Goal: Information Seeking & Learning: Learn about a topic

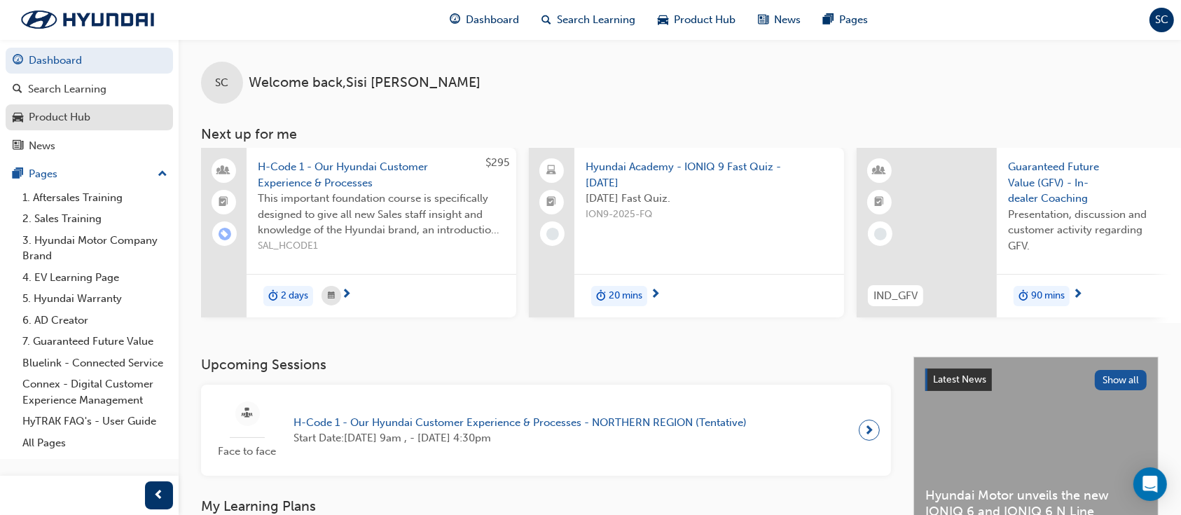
click at [67, 120] on div "Product Hub" at bounding box center [60, 117] width 62 height 16
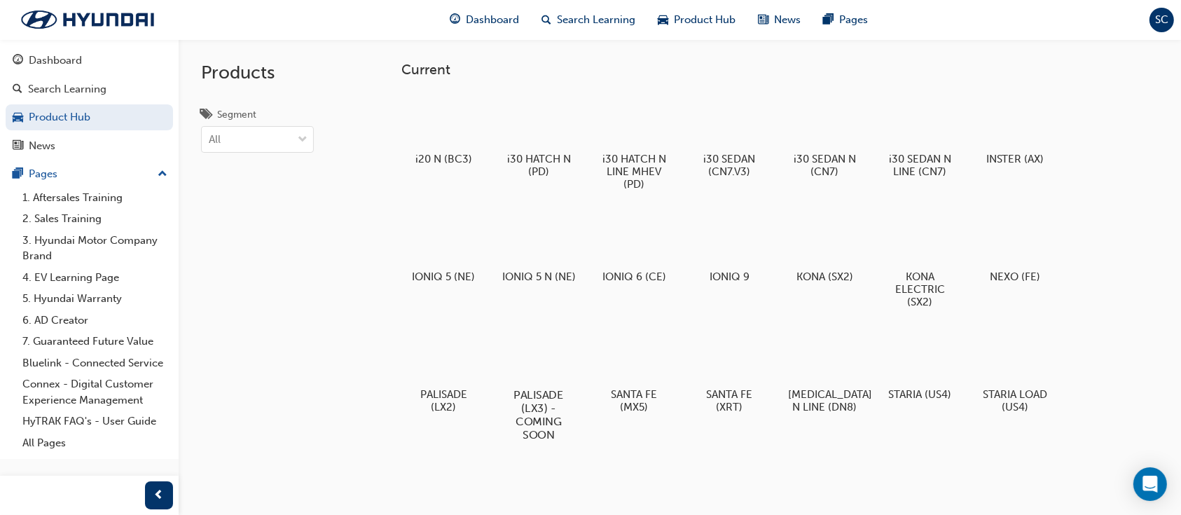
click at [563, 357] on div at bounding box center [539, 353] width 78 height 55
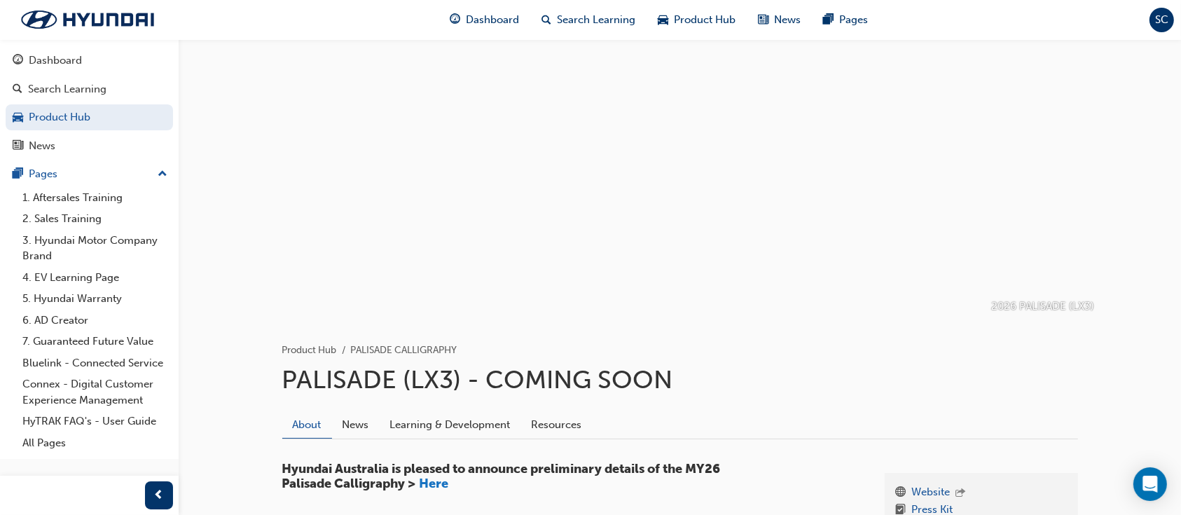
scroll to position [93, 0]
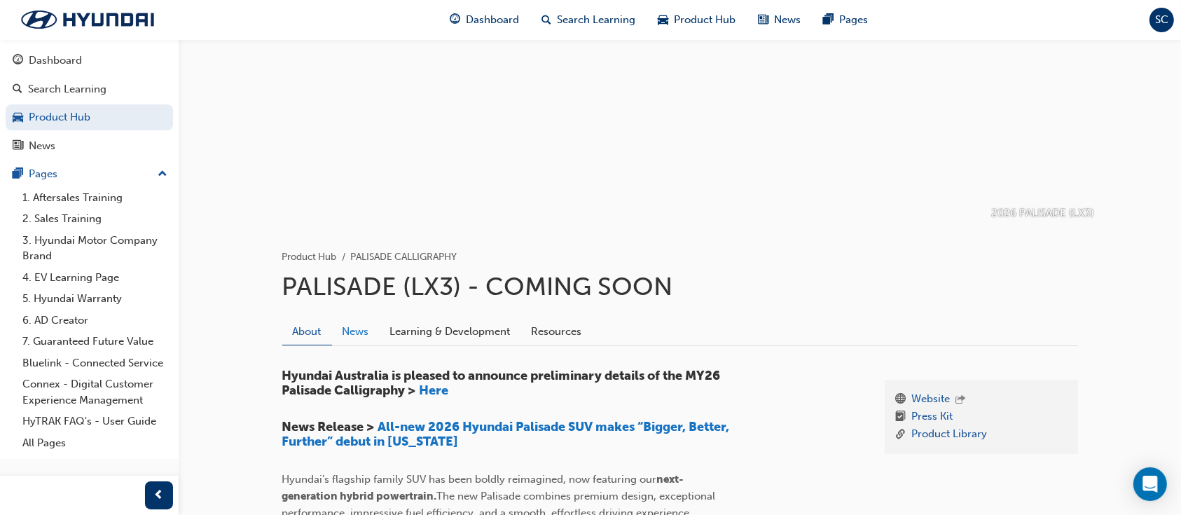
click at [364, 331] on link "News" at bounding box center [356, 331] width 48 height 27
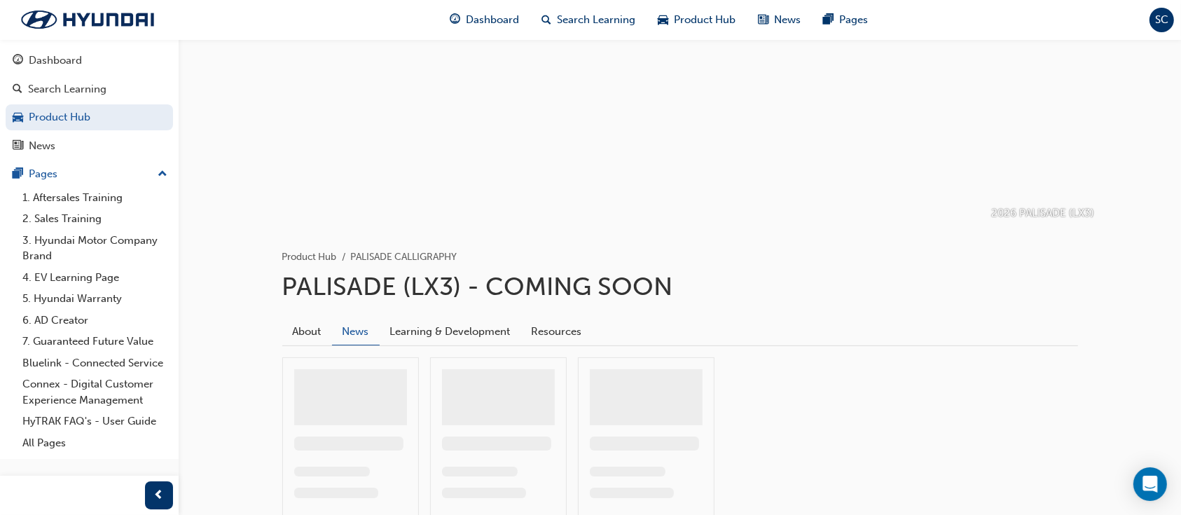
scroll to position [51, 0]
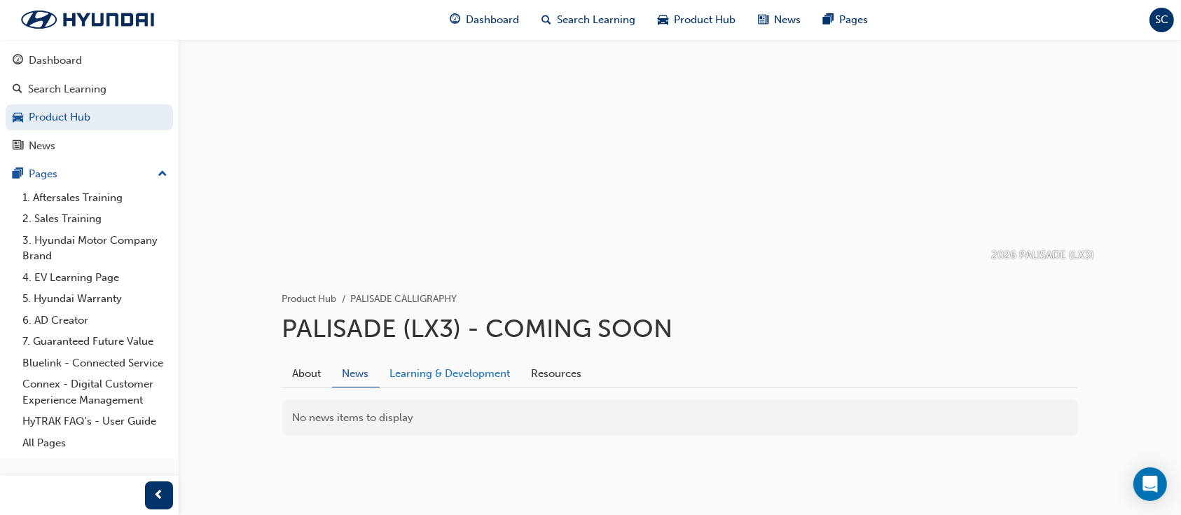
click at [459, 380] on link "Learning & Development" at bounding box center [451, 373] width 142 height 27
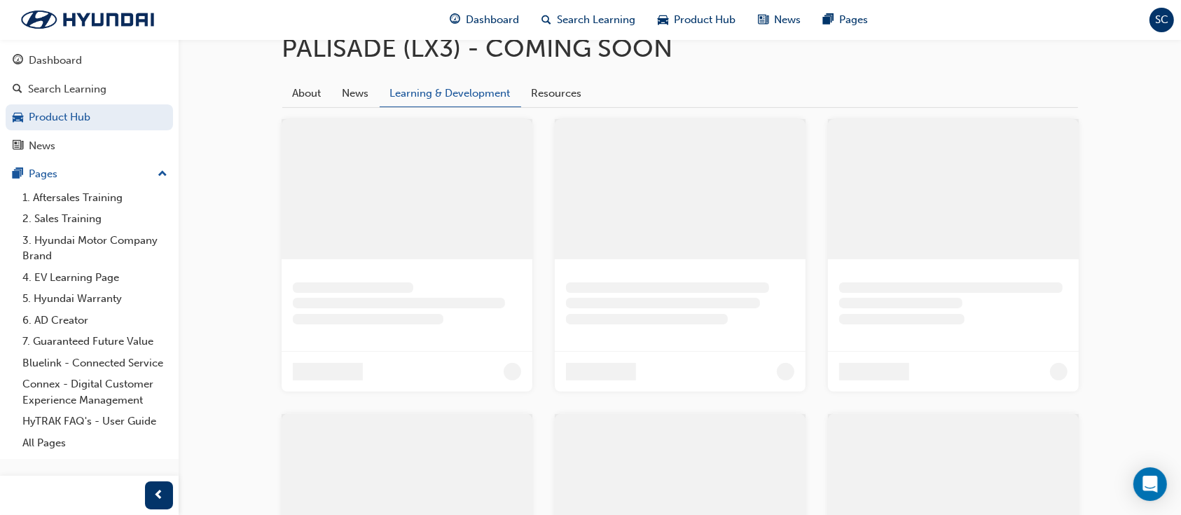
scroll to position [51, 0]
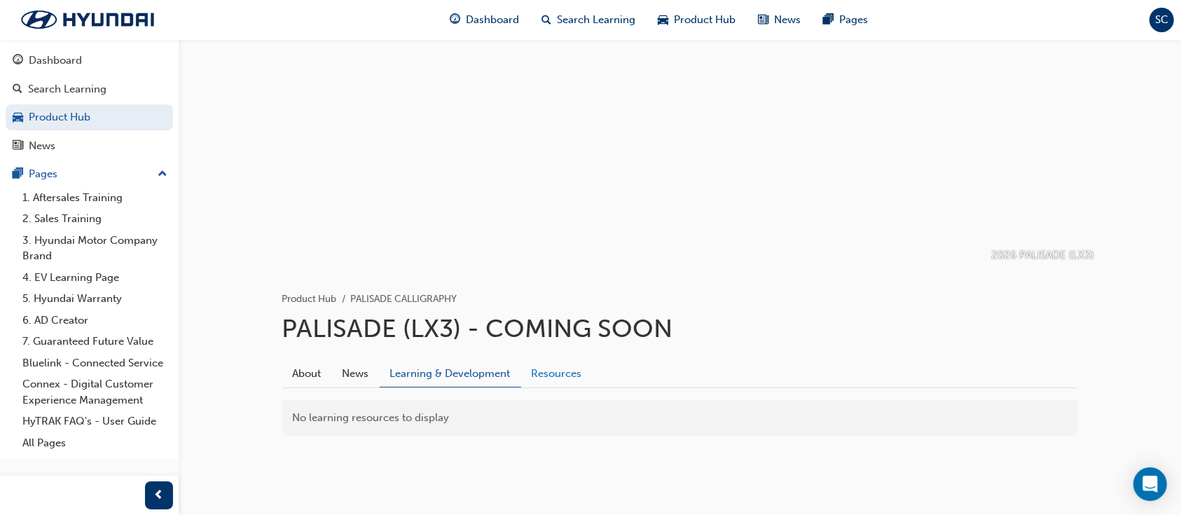
click at [563, 368] on link "Resources" at bounding box center [556, 373] width 71 height 27
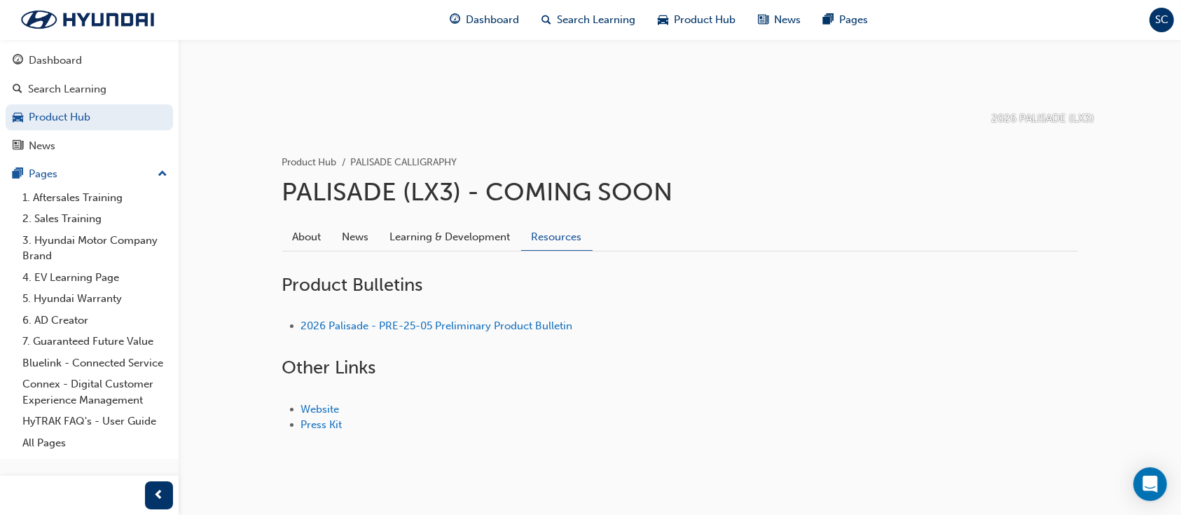
scroll to position [207, 0]
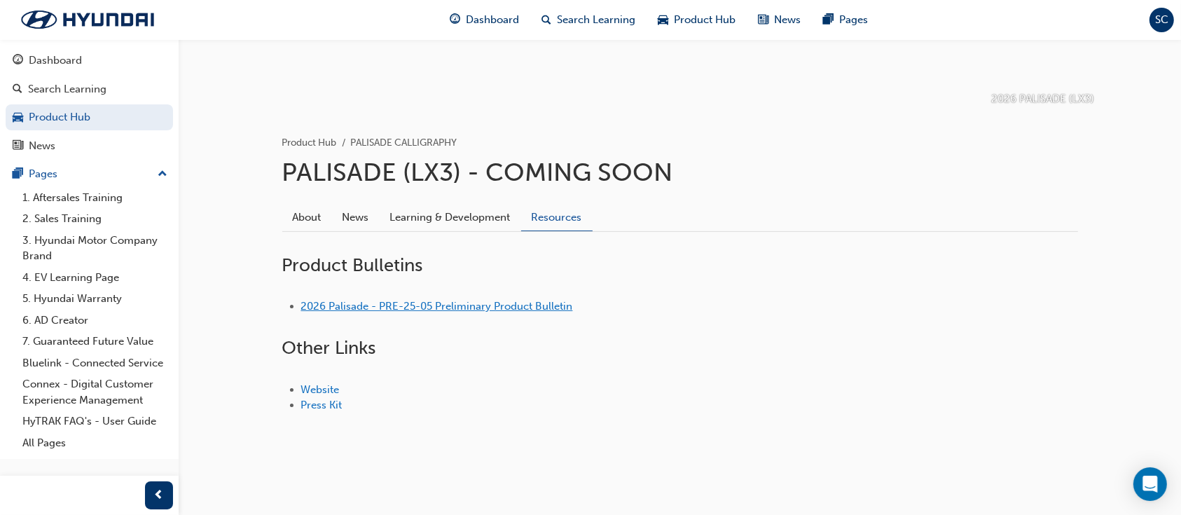
click at [471, 311] on link "2026 Palisade - PRE-25-05 Preliminary Product Bulletin" at bounding box center [437, 306] width 272 height 13
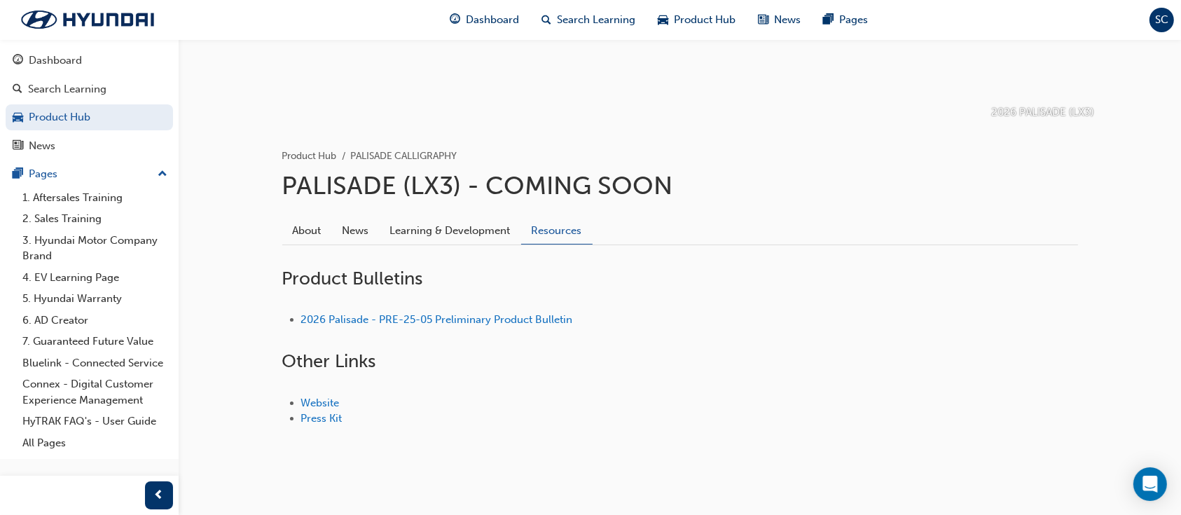
scroll to position [207, 0]
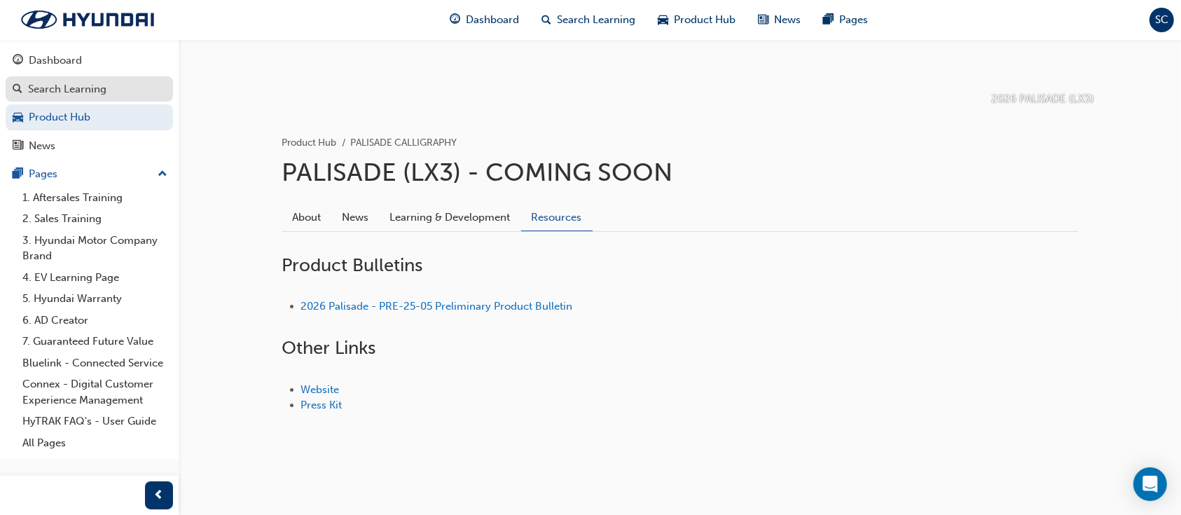
click at [75, 87] on div "Search Learning" at bounding box center [67, 89] width 78 height 16
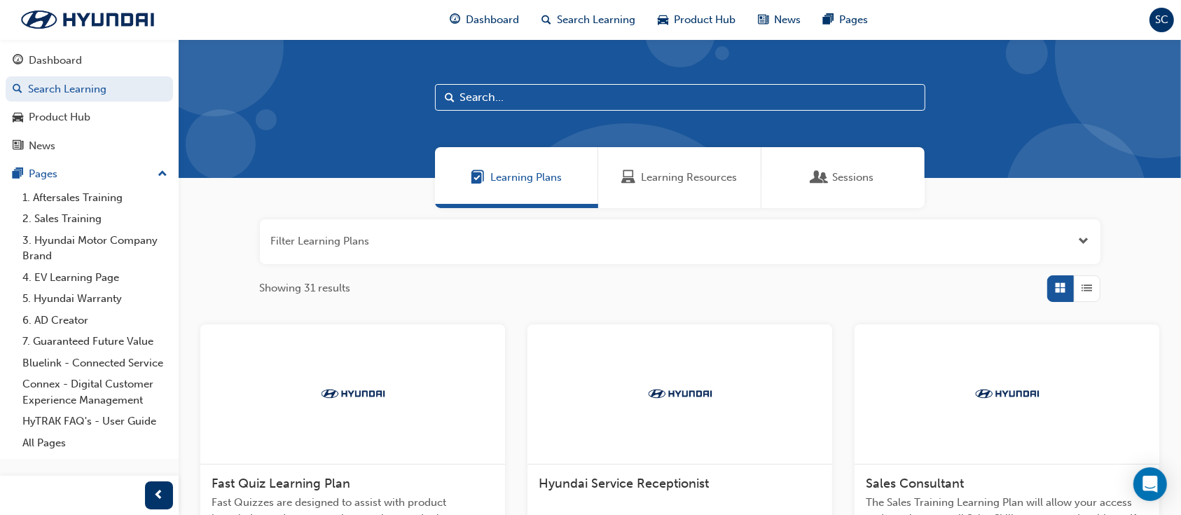
click at [680, 188] on div "Learning Resources" at bounding box center [679, 177] width 163 height 61
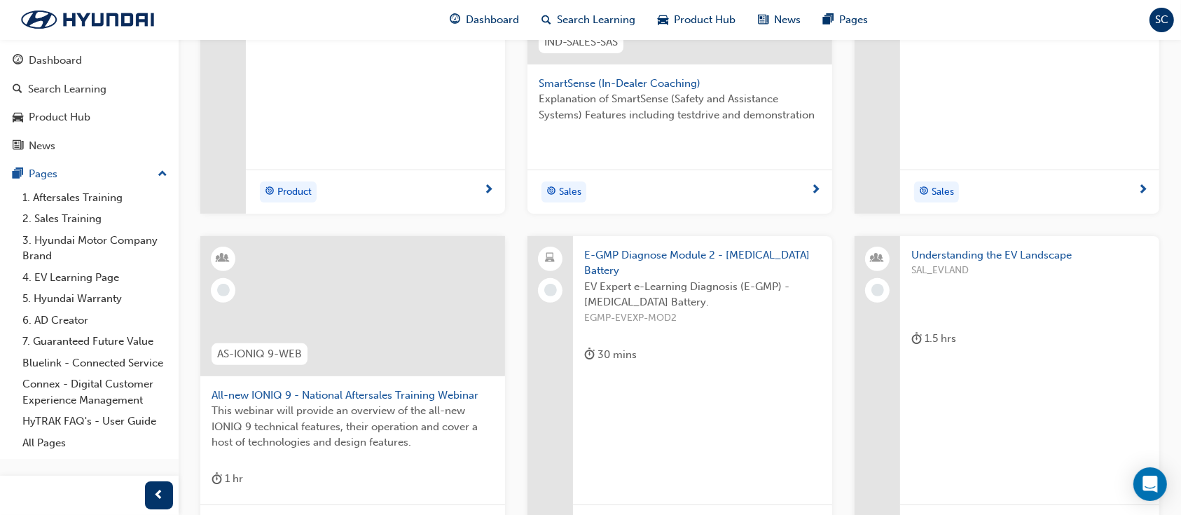
scroll to position [467, 0]
